Goal: Communication & Community: Answer question/provide support

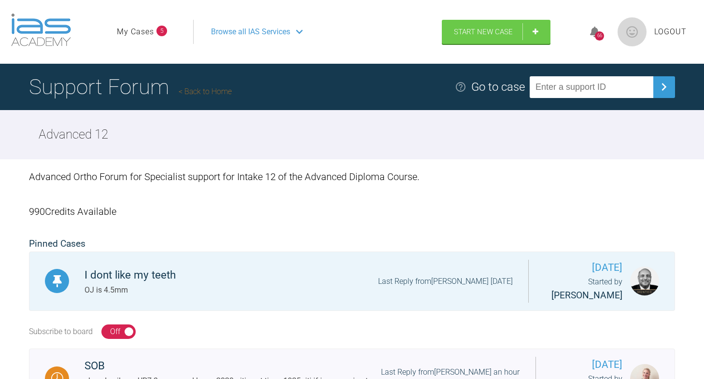
click at [148, 31] on link "My Cases" at bounding box center [135, 32] width 37 height 13
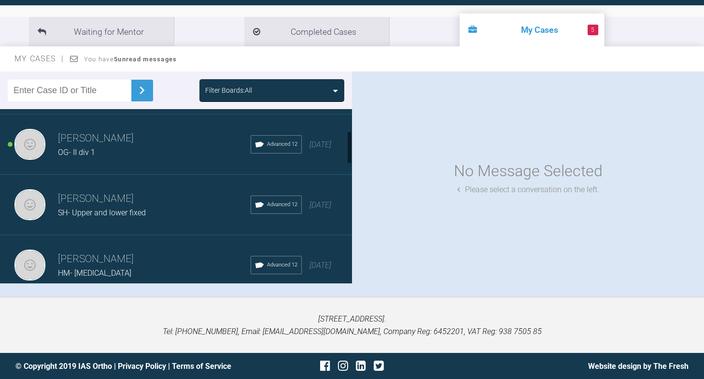
scroll to position [115, 0]
click at [97, 157] on div "OG- II div 1" at bounding box center [154, 153] width 193 height 13
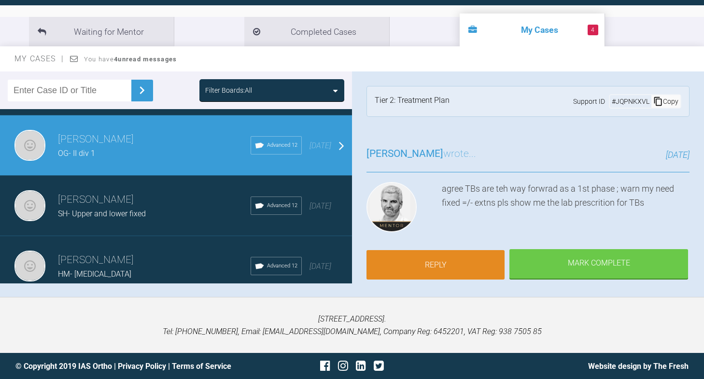
click at [466, 258] on link "Reply" at bounding box center [436, 265] width 138 height 30
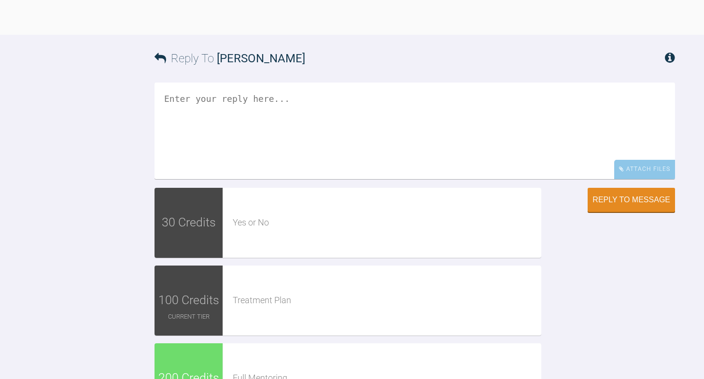
scroll to position [2132, 0]
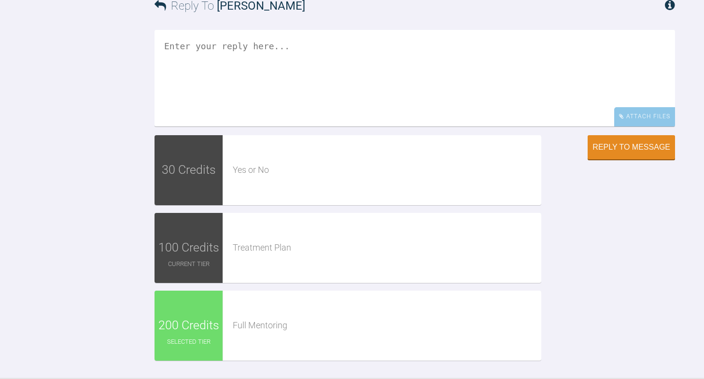
click at [226, 127] on textarea at bounding box center [415, 78] width 521 height 97
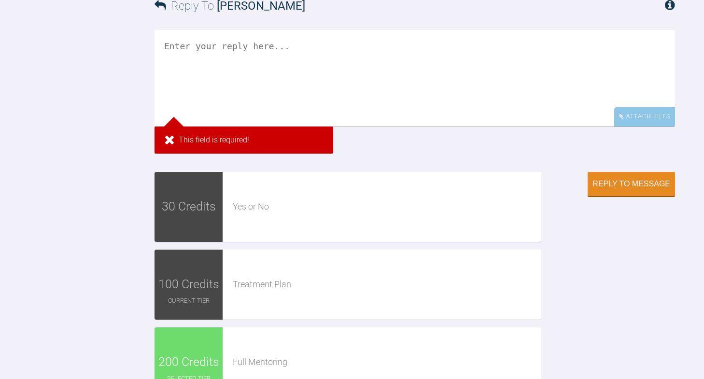
click at [202, 127] on textarea at bounding box center [415, 78] width 521 height 97
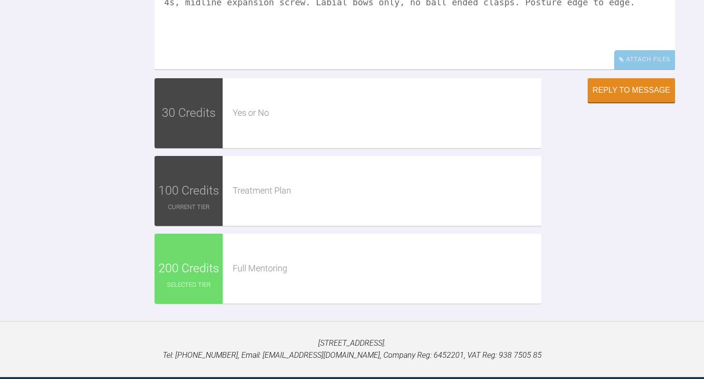
scroll to position [2199, 0]
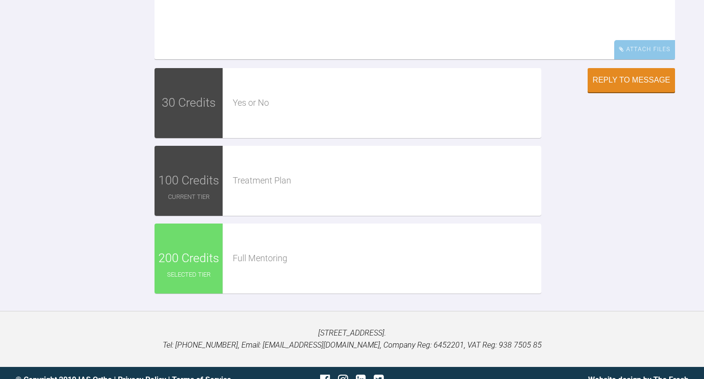
click at [253, 59] on textarea "[PERSON_NAME] twinblocks- do not make blocks too high (4-5mm), [PERSON_NAME] cl…" at bounding box center [415, 11] width 521 height 97
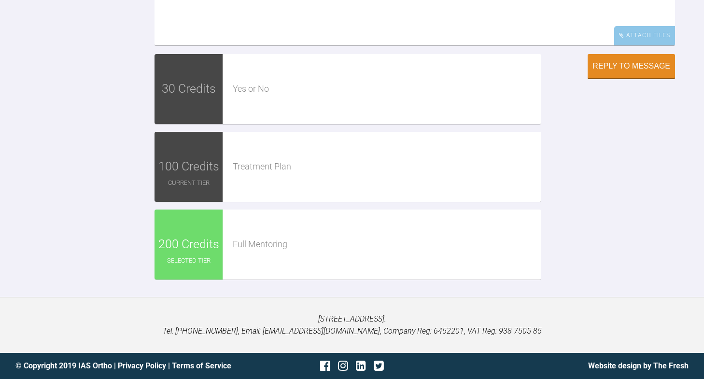
scroll to position [2251, 0]
drag, startPoint x: 333, startPoint y: 185, endPoint x: 570, endPoint y: 214, distance: 238.5
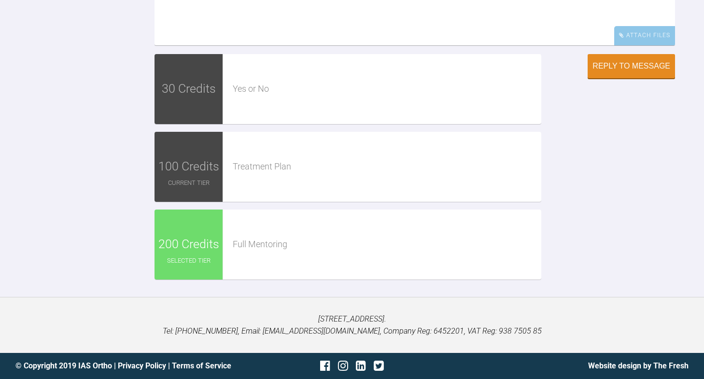
drag, startPoint x: 504, startPoint y: 155, endPoint x: 508, endPoint y: 159, distance: 5.8
type textarea "[PERSON_NAME] twinblocks- do not make blocks too high (4-5mm), [PERSON_NAME] cl…"
click at [609, 72] on div "Reply to Message" at bounding box center [632, 67] width 78 height 9
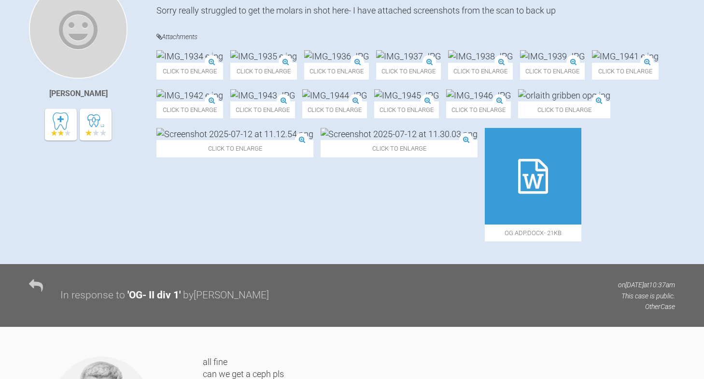
scroll to position [0, 0]
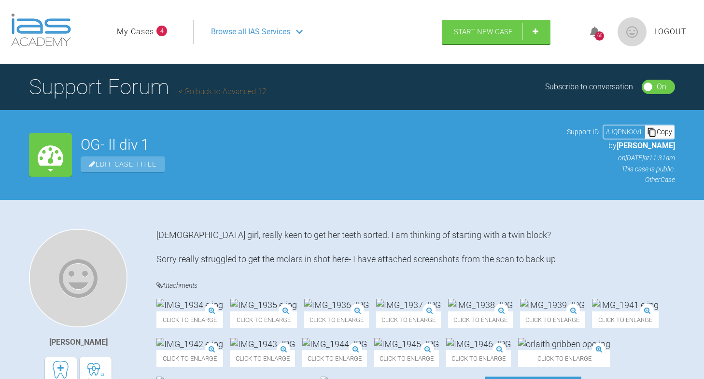
click at [145, 31] on link "My Cases" at bounding box center [135, 32] width 37 height 13
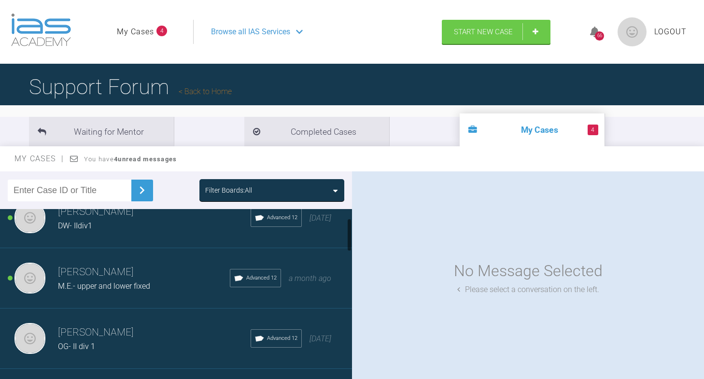
scroll to position [20, 0]
click at [106, 282] on div "M.E.- upper and lower fixed" at bounding box center [144, 288] width 172 height 13
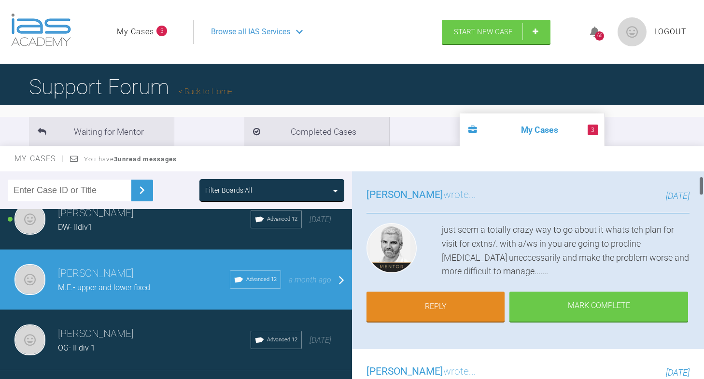
scroll to position [47, 0]
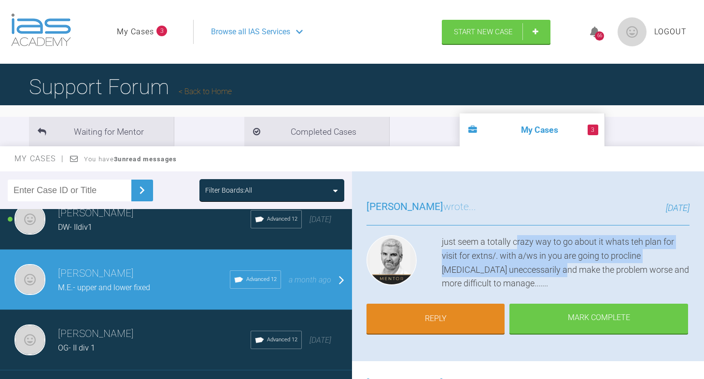
drag, startPoint x: 517, startPoint y: 240, endPoint x: 531, endPoint y: 267, distance: 30.5
click at [531, 268] on div "just seem a totally crazy way to go about it whats teh plan for visit for extns…" at bounding box center [566, 263] width 248 height 56
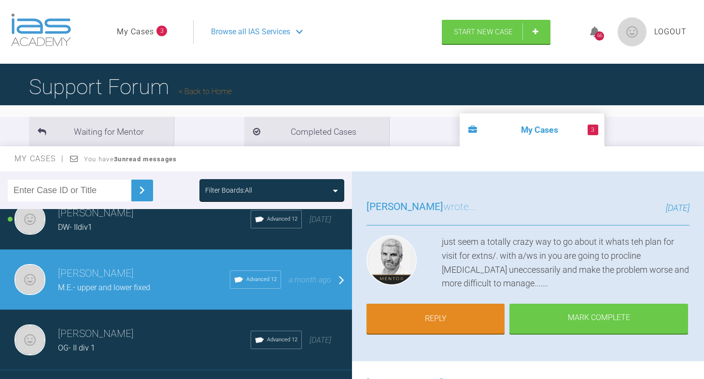
click at [543, 282] on div "just seem a totally crazy way to go about it whats teh plan for visit for extns…" at bounding box center [566, 263] width 248 height 56
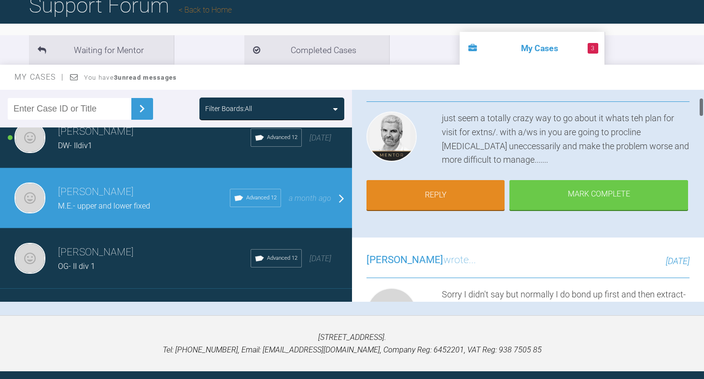
scroll to position [85, 0]
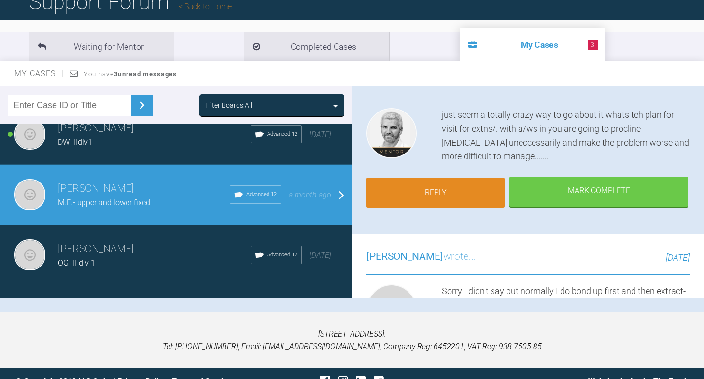
click at [440, 191] on link "Reply" at bounding box center [436, 193] width 138 height 30
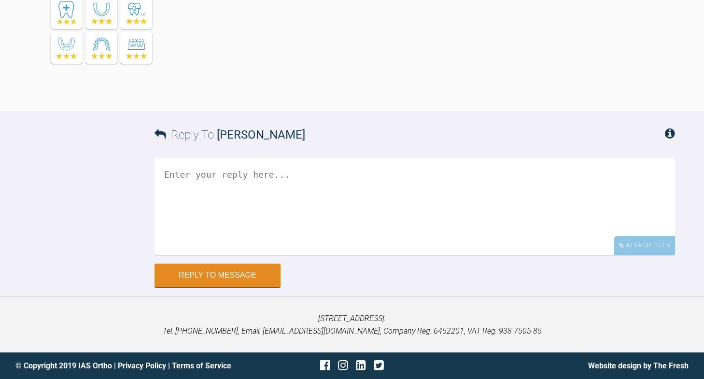
scroll to position [3523, 0]
click at [343, 180] on textarea at bounding box center [415, 206] width 521 height 97
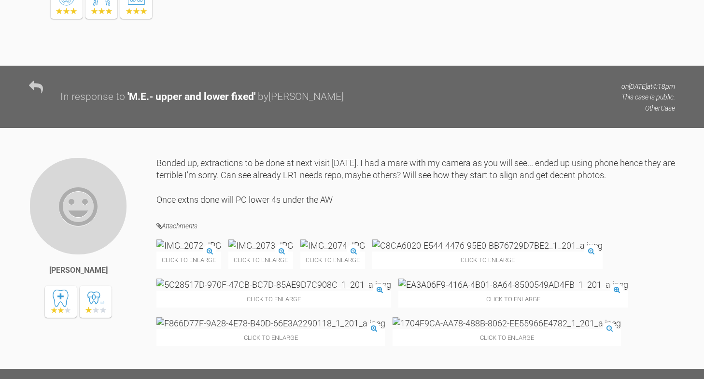
scroll to position [2033, 0]
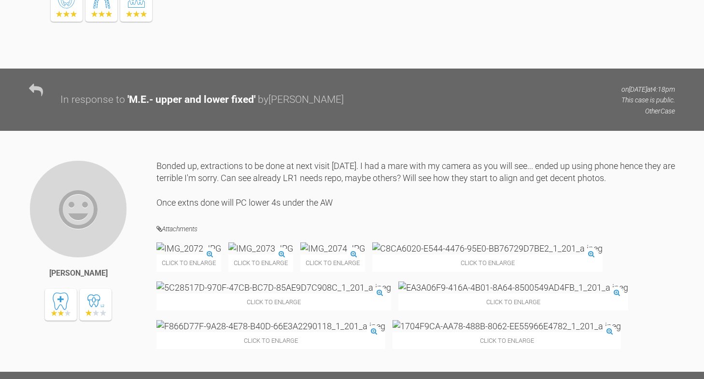
drag, startPoint x: 298, startPoint y: 28, endPoint x: 323, endPoint y: 48, distance: 33.0
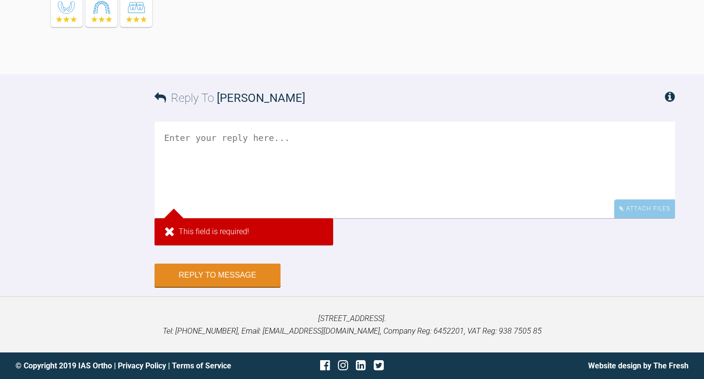
scroll to position [3562, 0]
click at [310, 174] on textarea at bounding box center [415, 170] width 521 height 97
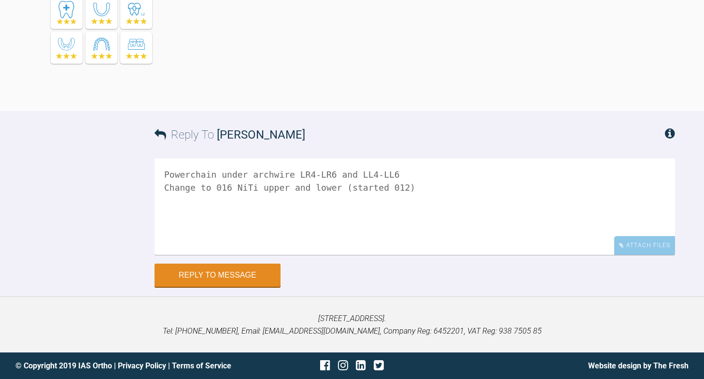
scroll to position [3525, 0]
type textarea "Powerchain under archwire LR4-LR6 and LL4-LL6 Change to 016 NiTi upper and lowe…"
click at [215, 278] on button "Reply to Message" at bounding box center [218, 276] width 126 height 23
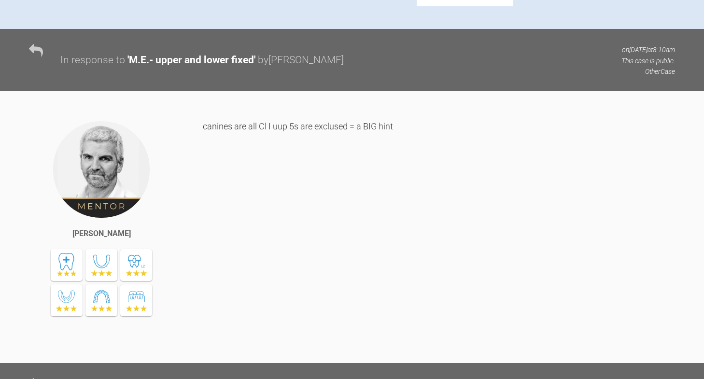
scroll to position [0, 0]
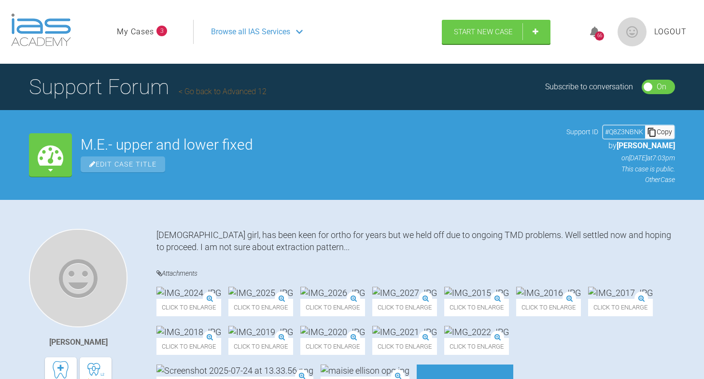
click at [143, 29] on link "My Cases" at bounding box center [135, 32] width 37 height 13
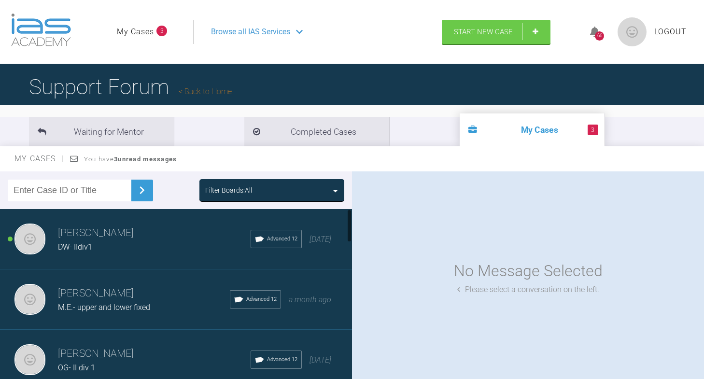
scroll to position [13, 0]
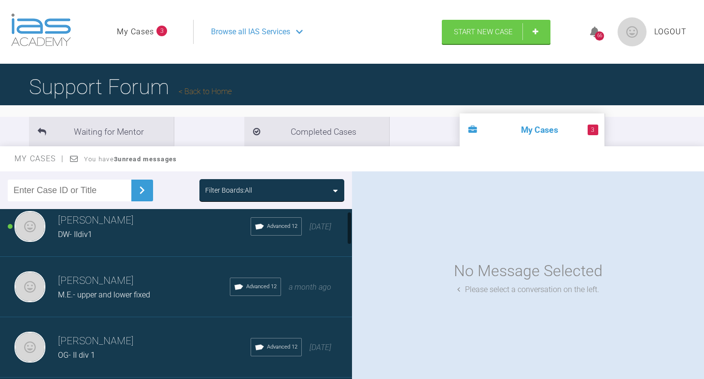
click at [148, 243] on div "[PERSON_NAME] DW- IIdiv1 Advanced 12 [DATE]" at bounding box center [176, 227] width 352 height 60
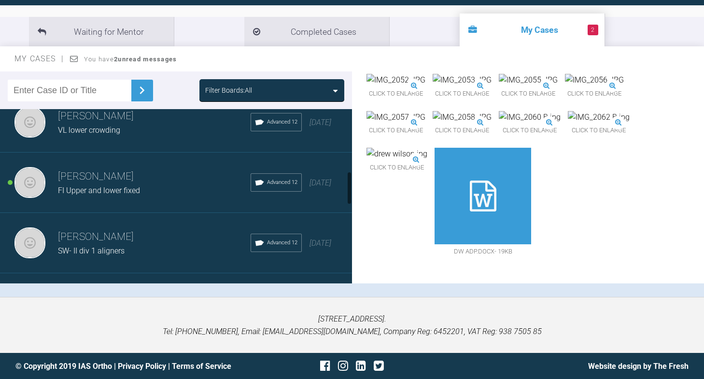
scroll to position [377, 0]
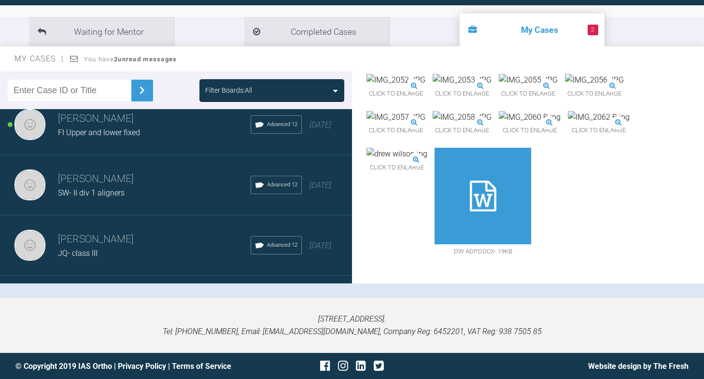
click at [152, 131] on div "FI Upper and lower fixed" at bounding box center [154, 133] width 193 height 13
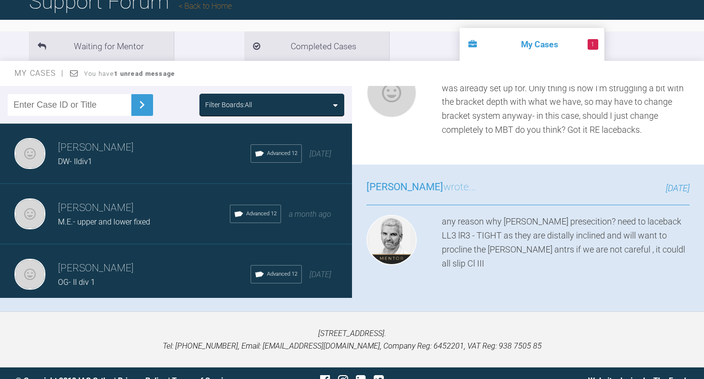
scroll to position [0, 0]
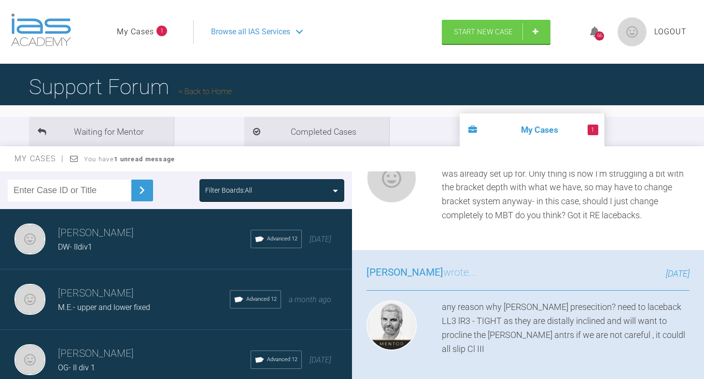
click at [147, 31] on link "My Cases" at bounding box center [135, 32] width 37 height 13
click at [150, 33] on link "My Cases" at bounding box center [135, 32] width 37 height 13
